Goal: Task Accomplishment & Management: Manage account settings

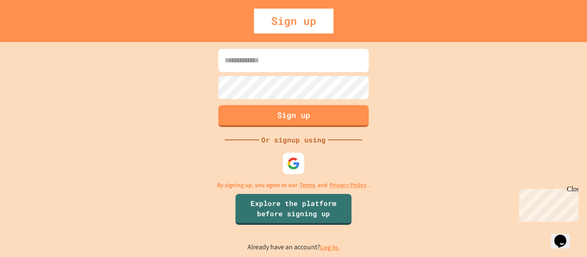
click at [334, 246] on link "Log in." at bounding box center [330, 247] width 20 height 9
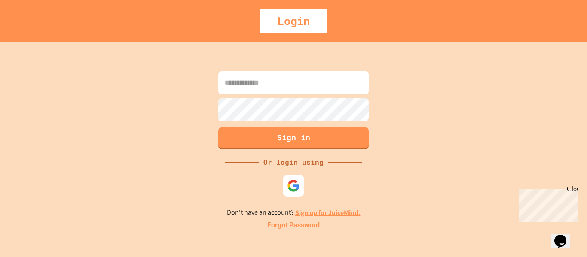
click at [289, 81] on input at bounding box center [293, 82] width 150 height 23
type input "**********"
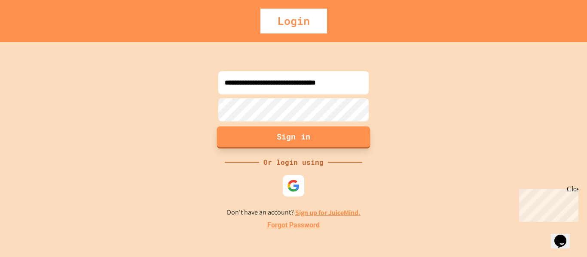
click at [281, 133] on button "Sign in" at bounding box center [293, 137] width 153 height 22
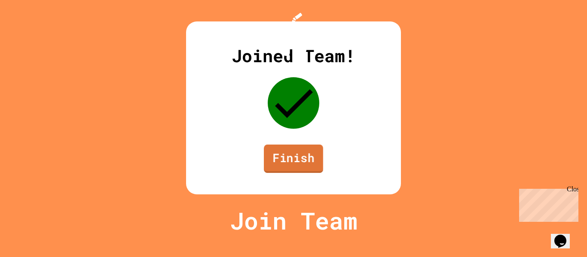
click at [302, 173] on link "Finish" at bounding box center [293, 159] width 59 height 28
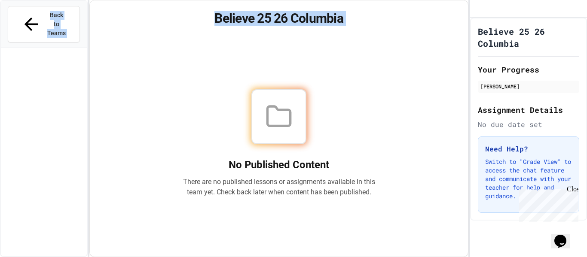
drag, startPoint x: 394, startPoint y: 136, endPoint x: 395, endPoint y: 146, distance: 10.8
click at [395, 146] on div "No Published Content There are no published lessons or assignments available in…" at bounding box center [279, 143] width 358 height 207
